Goal: Transaction & Acquisition: Purchase product/service

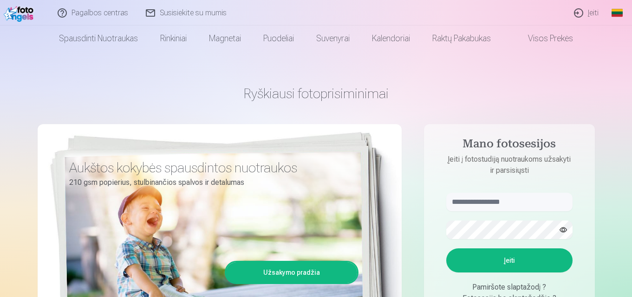
scroll to position [46, 0]
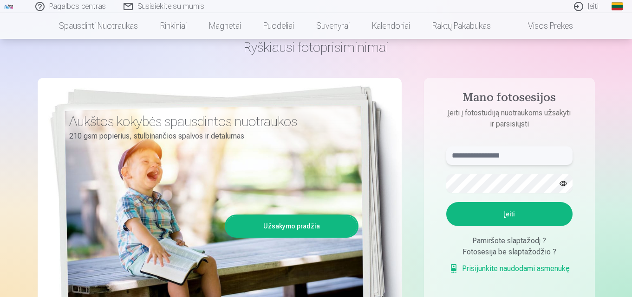
click at [534, 158] on input "text" at bounding box center [509, 156] width 126 height 19
type input "**********"
click at [506, 214] on button "Įeiti" at bounding box center [509, 214] width 126 height 24
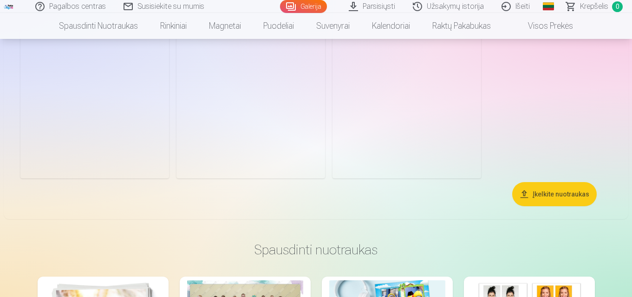
scroll to position [4826, 0]
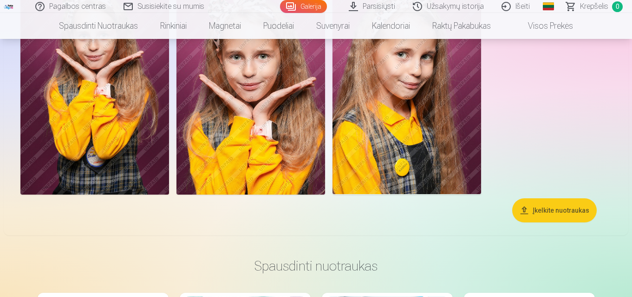
click at [556, 211] on button "Įkelkite nuotraukas" at bounding box center [554, 211] width 84 height 24
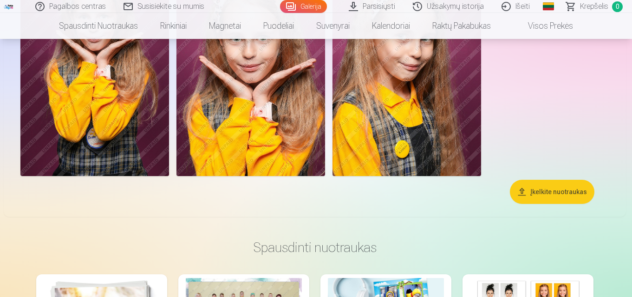
scroll to position [4845, 0]
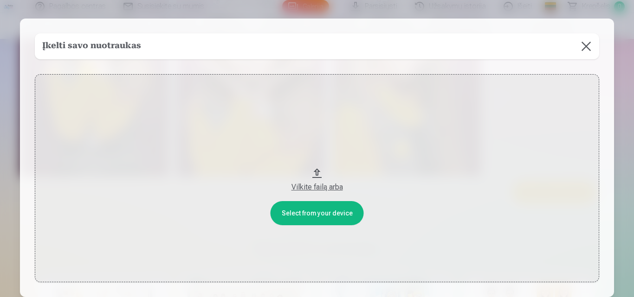
click at [584, 46] on button at bounding box center [586, 46] width 26 height 26
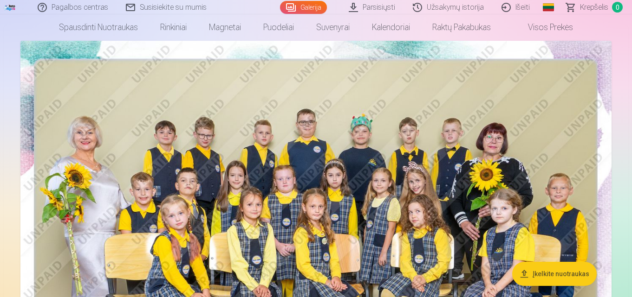
scroll to position [0, 0]
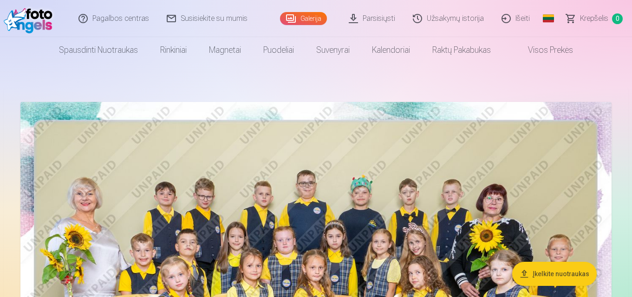
click at [250, 144] on img at bounding box center [315, 299] width 591 height 394
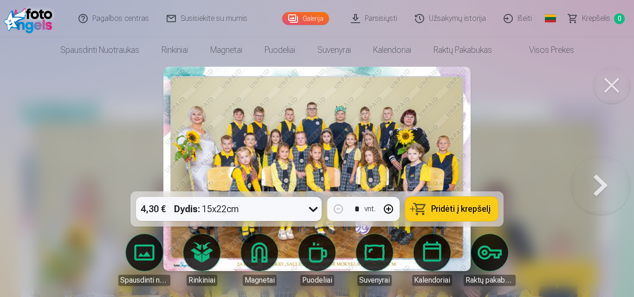
click at [447, 210] on span "Pridėti į krepšelį" at bounding box center [460, 209] width 59 height 8
click at [605, 182] on button at bounding box center [600, 169] width 59 height 26
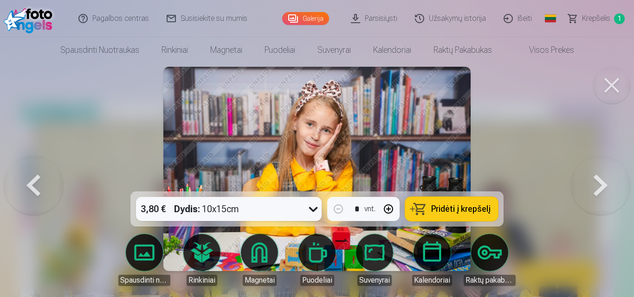
click at [605, 182] on button at bounding box center [600, 169] width 59 height 26
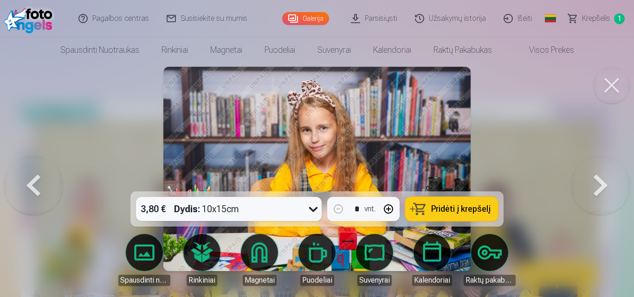
click at [605, 182] on button at bounding box center [600, 169] width 59 height 26
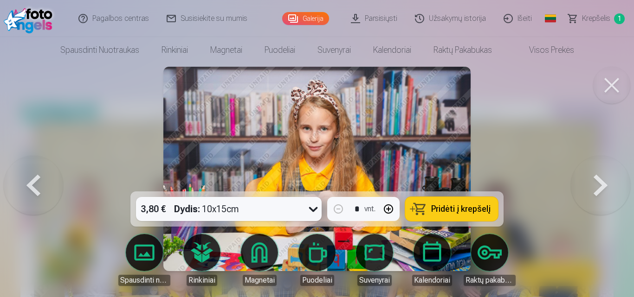
drag, startPoint x: 605, startPoint y: 185, endPoint x: 594, endPoint y: 194, distance: 14.2
click at [605, 182] on button at bounding box center [600, 169] width 59 height 26
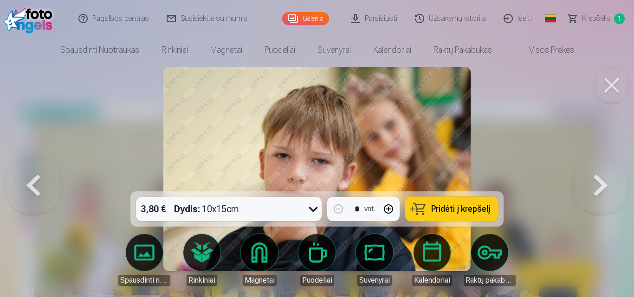
click at [597, 182] on button at bounding box center [600, 169] width 59 height 26
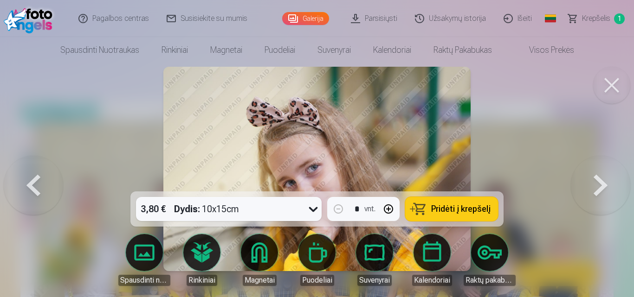
click at [600, 182] on button at bounding box center [600, 169] width 59 height 26
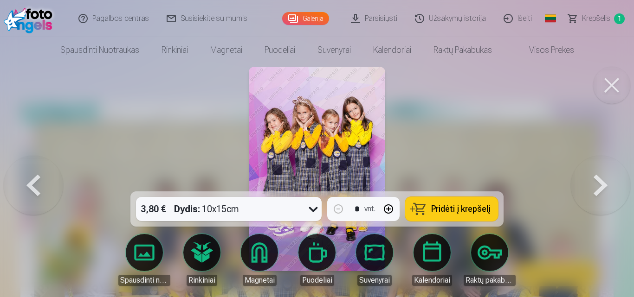
click at [600, 182] on button at bounding box center [600, 169] width 59 height 26
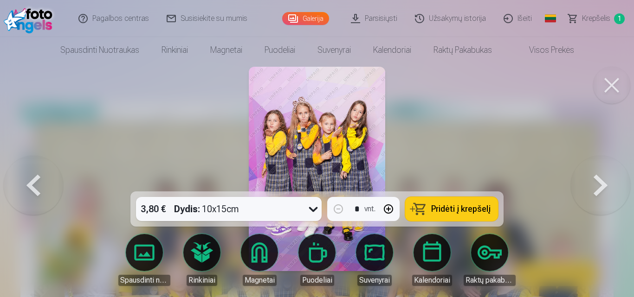
click at [600, 182] on button at bounding box center [600, 169] width 59 height 26
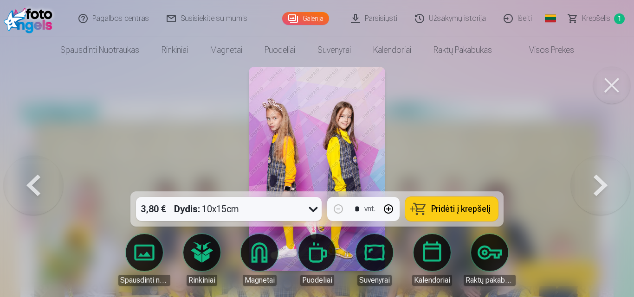
click at [587, 182] on button at bounding box center [600, 169] width 59 height 26
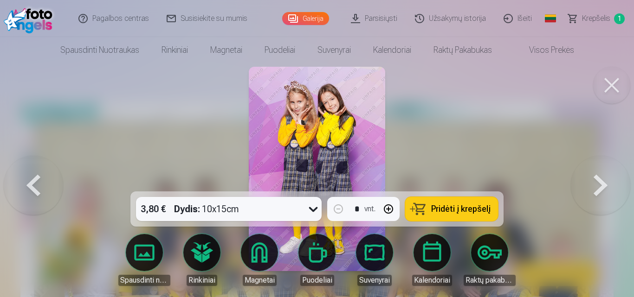
click at [587, 182] on button at bounding box center [600, 169] width 59 height 26
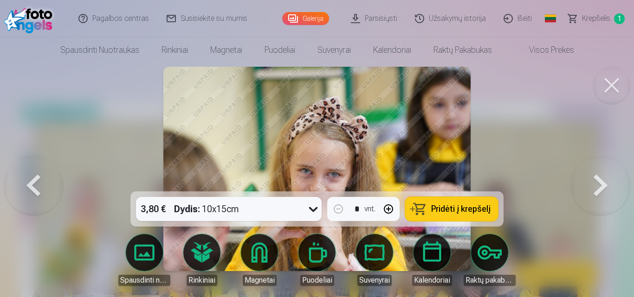
click at [587, 182] on button at bounding box center [600, 169] width 59 height 26
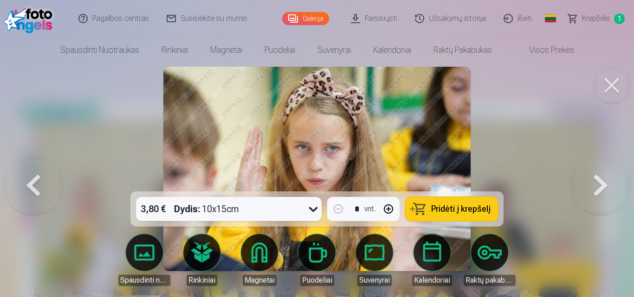
click at [37, 182] on button at bounding box center [33, 169] width 59 height 26
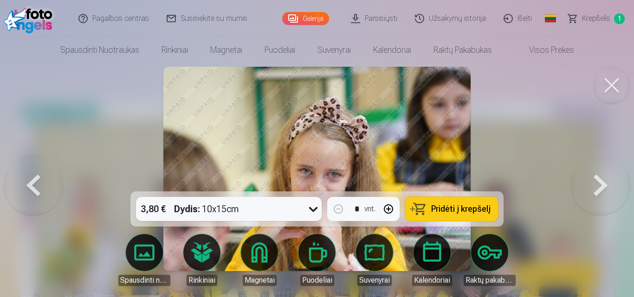
click at [345, 152] on img at bounding box center [316, 169] width 307 height 205
click at [338, 151] on img at bounding box center [316, 169] width 307 height 205
click at [352, 192] on div "3,80 € Dydis : 10x15cm * vnt. Pridėti į krepšelį" at bounding box center [316, 209] width 373 height 35
click at [327, 166] on img at bounding box center [316, 169] width 307 height 205
click at [77, 250] on div at bounding box center [317, 148] width 634 height 297
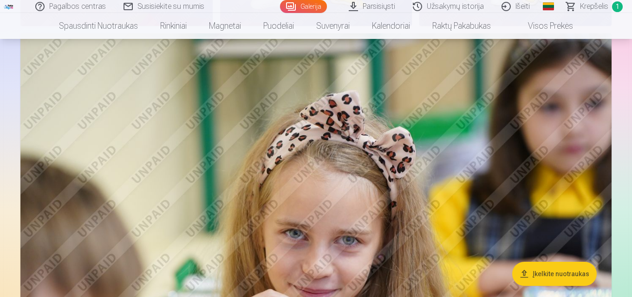
scroll to position [2645, 0]
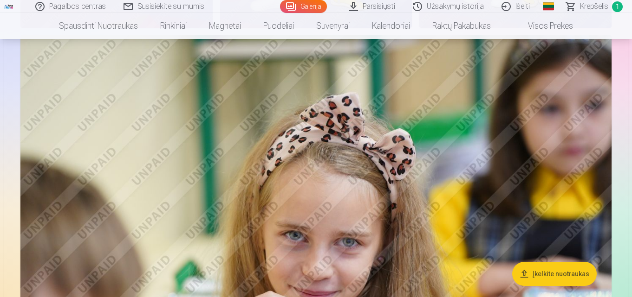
click at [363, 188] on img at bounding box center [315, 232] width 591 height 394
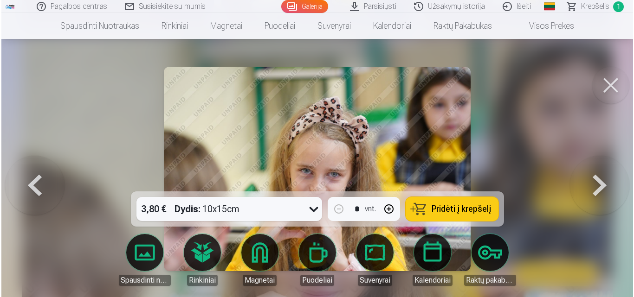
scroll to position [2654, 0]
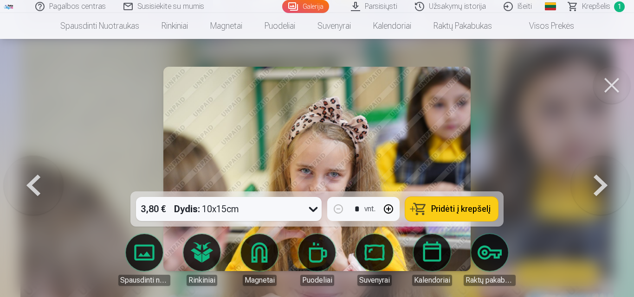
click at [449, 208] on span "Pridėti į krepšelį" at bounding box center [460, 209] width 59 height 8
click at [32, 182] on button at bounding box center [33, 169] width 59 height 26
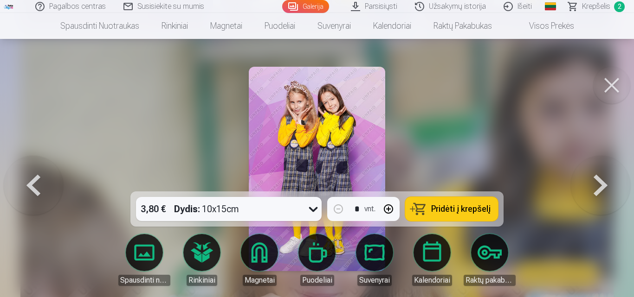
click at [184, 121] on div at bounding box center [317, 148] width 634 height 297
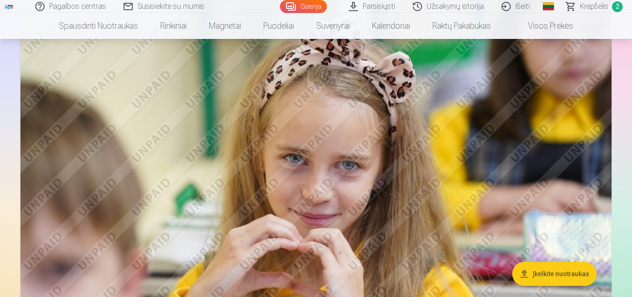
scroll to position [2738, 0]
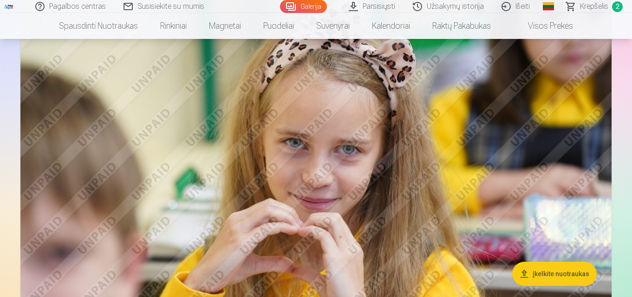
click at [619, 6] on span "2" at bounding box center [617, 6] width 11 height 11
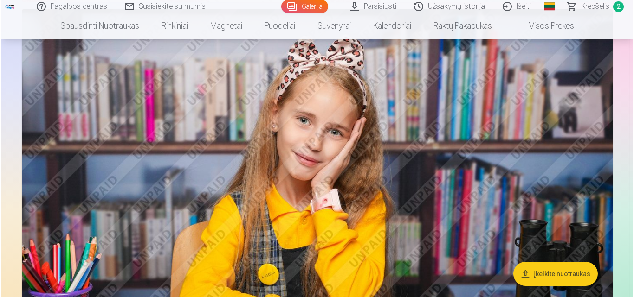
scroll to position [510, 0]
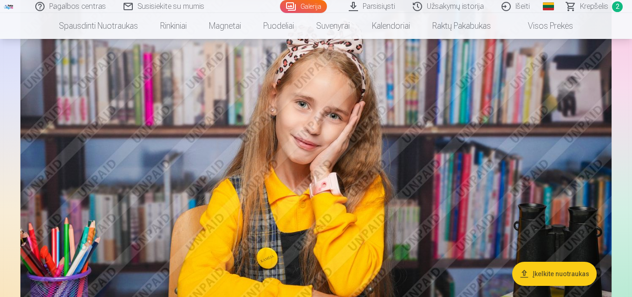
click at [312, 174] on img at bounding box center [315, 190] width 591 height 394
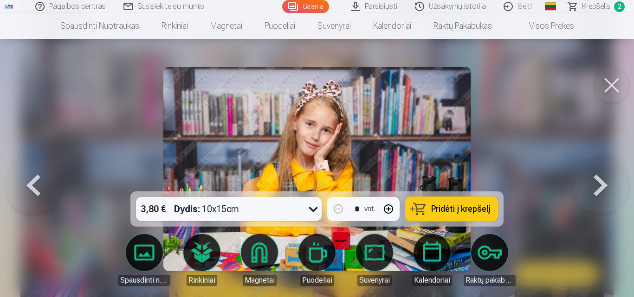
click at [472, 208] on span "Pridėti į krepšelį" at bounding box center [460, 209] width 59 height 8
click at [619, 6] on span "3" at bounding box center [619, 6] width 11 height 11
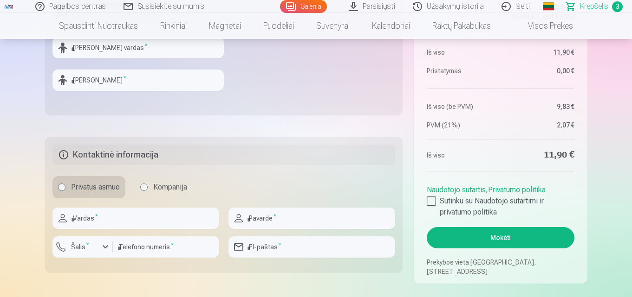
scroll to position [418, 0]
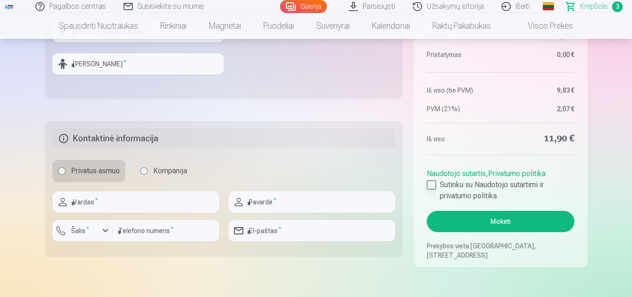
click at [428, 186] on div at bounding box center [430, 185] width 9 height 9
click at [505, 224] on button "Mokėti" at bounding box center [499, 221] width 147 height 21
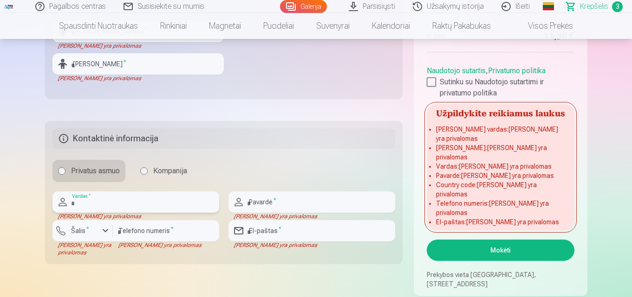
click at [173, 201] on input "text" at bounding box center [135, 202] width 167 height 21
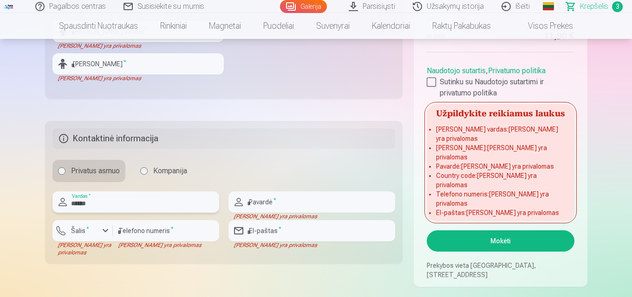
type input "******"
click at [286, 206] on input "text" at bounding box center [311, 202] width 167 height 21
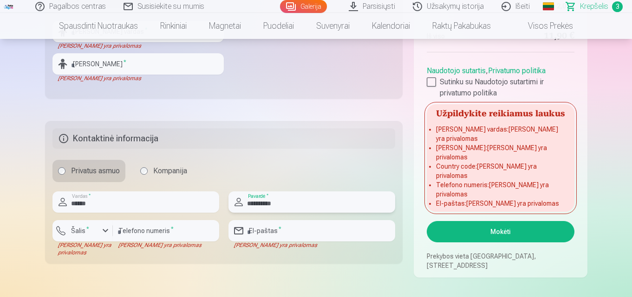
type input "**********"
click at [103, 230] on div "button" at bounding box center [105, 231] width 11 height 11
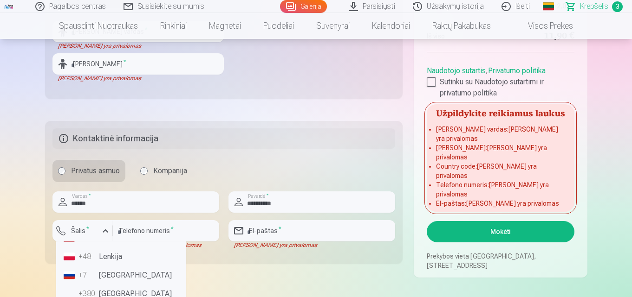
scroll to position [46, 0]
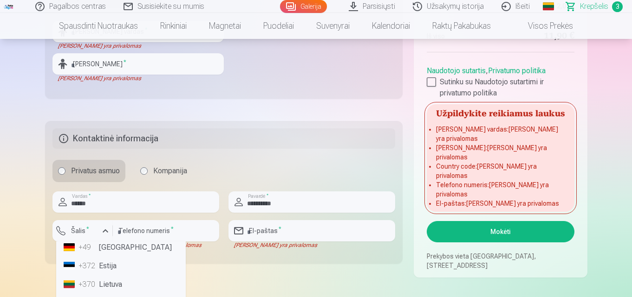
click at [103, 284] on li "+370 Lietuva" at bounding box center [121, 285] width 122 height 19
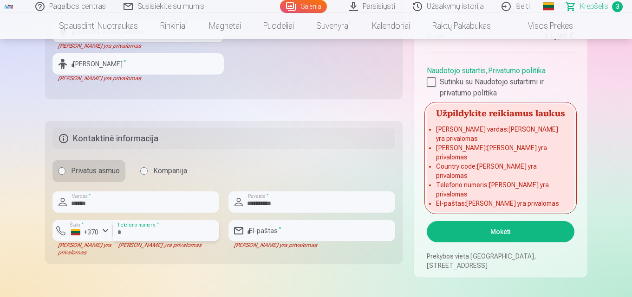
click at [147, 230] on input "number" at bounding box center [166, 230] width 106 height 21
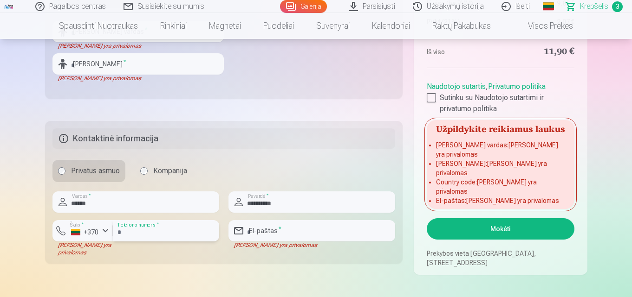
type input "********"
click at [298, 233] on input "email" at bounding box center [311, 230] width 167 height 21
type input "**********"
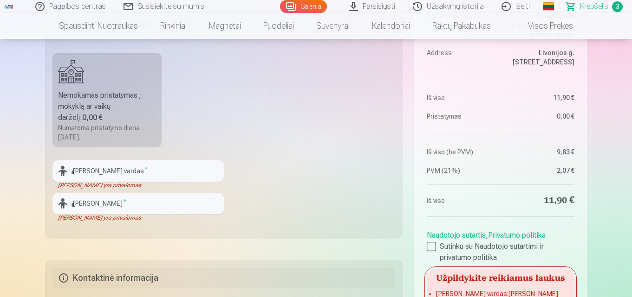
scroll to position [278, 0]
click at [143, 173] on input "text" at bounding box center [137, 170] width 171 height 21
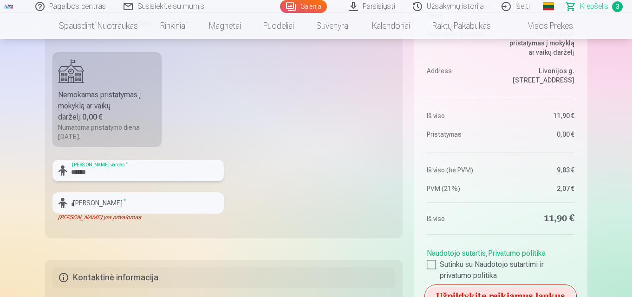
type input "******"
click at [154, 207] on input "text" at bounding box center [137, 203] width 171 height 21
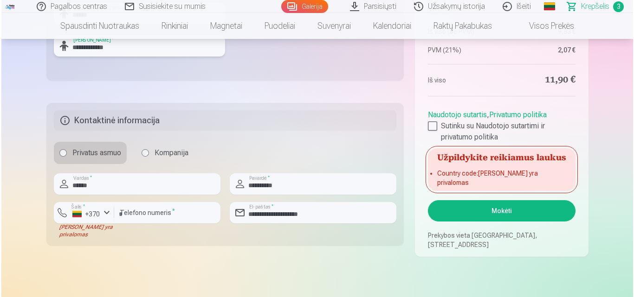
scroll to position [464, 0]
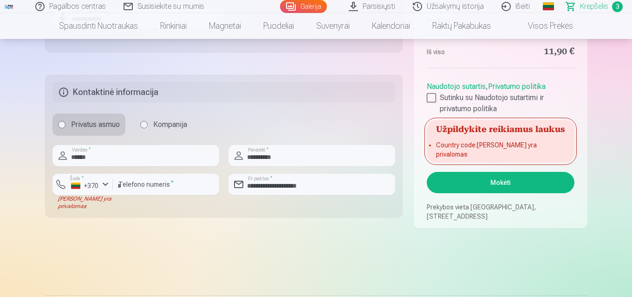
type input "**********"
click at [505, 185] on button "Mokėti" at bounding box center [499, 182] width 147 height 21
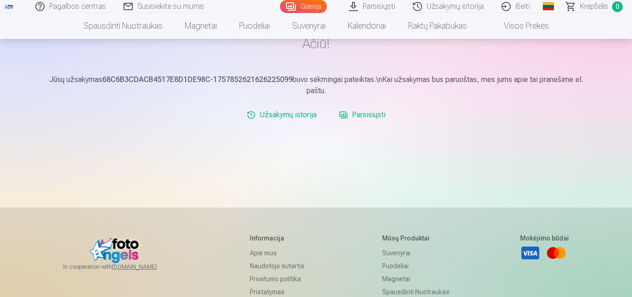
scroll to position [36, 0]
